Goal: Navigation & Orientation: Find specific page/section

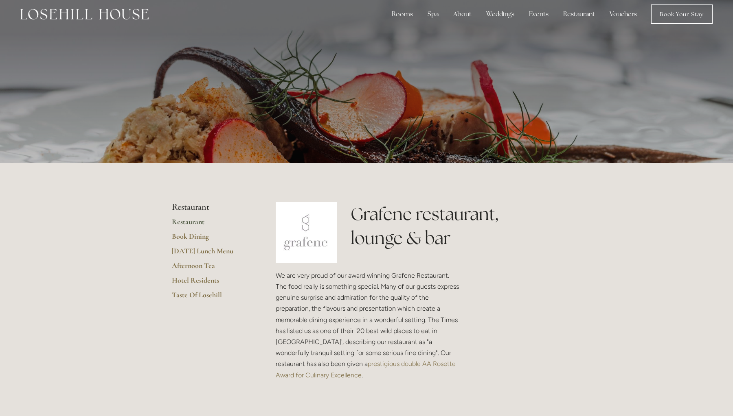
scroll to position [8, 0]
click at [406, 11] on div "Rooms" at bounding box center [402, 14] width 34 height 16
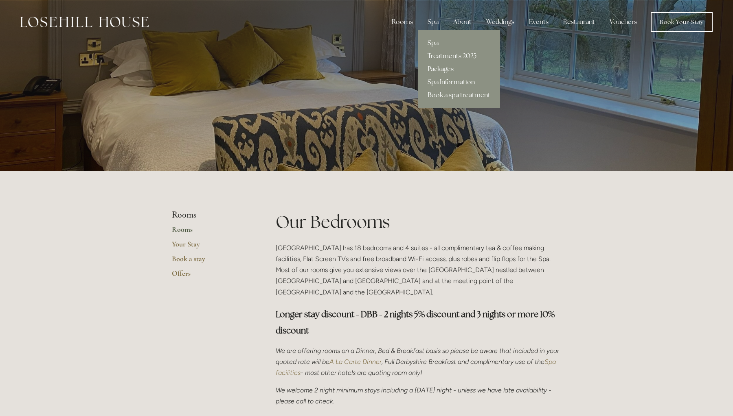
click at [432, 22] on div "Spa" at bounding box center [433, 22] width 24 height 16
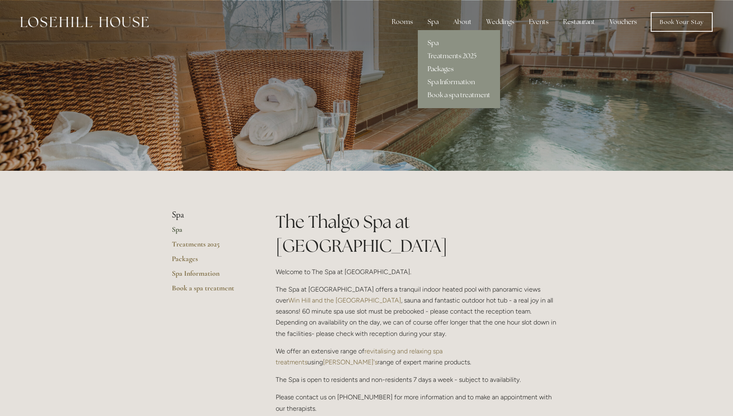
click at [440, 71] on link "Packages" at bounding box center [459, 69] width 82 height 13
